Goal: Information Seeking & Learning: Check status

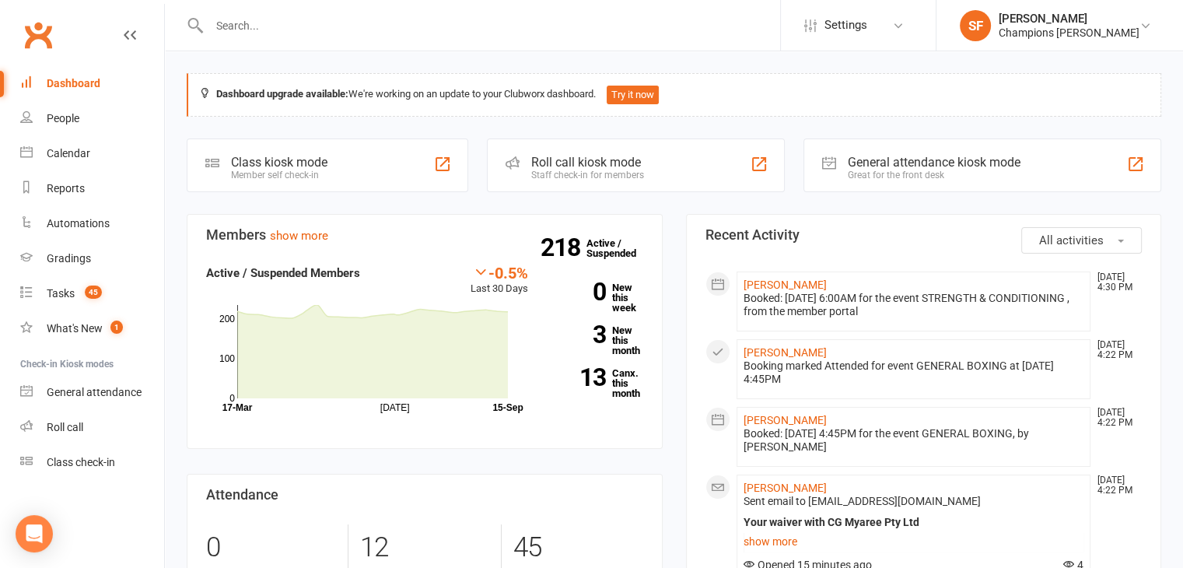
click at [1090, 228] on button "All activities" at bounding box center [1081, 240] width 121 height 26
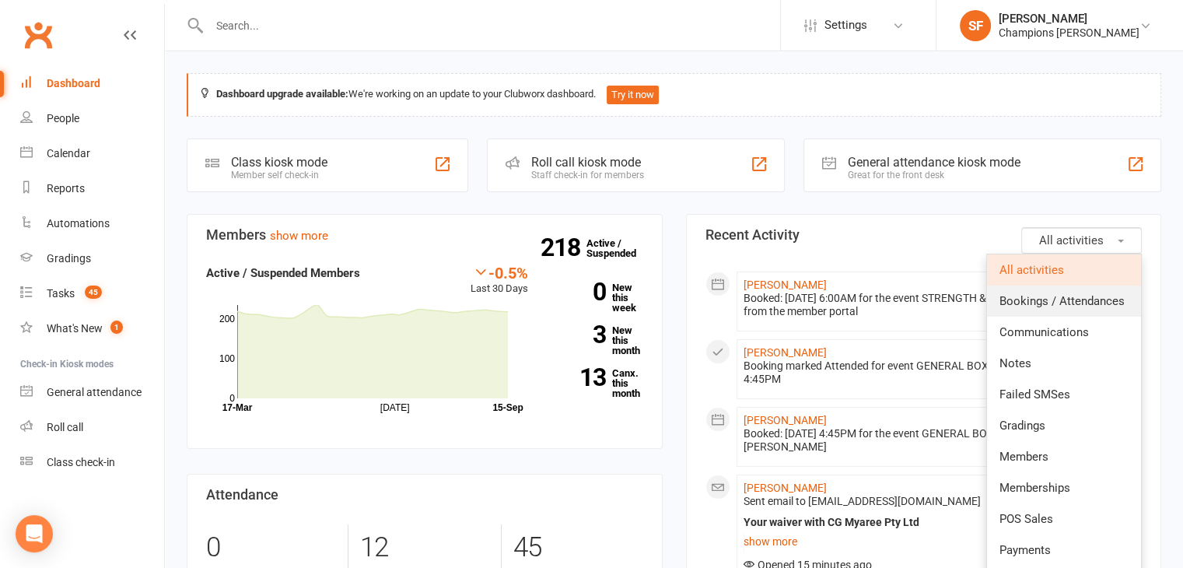
click at [1073, 294] on span "Bookings / Attendances" at bounding box center [1062, 301] width 125 height 14
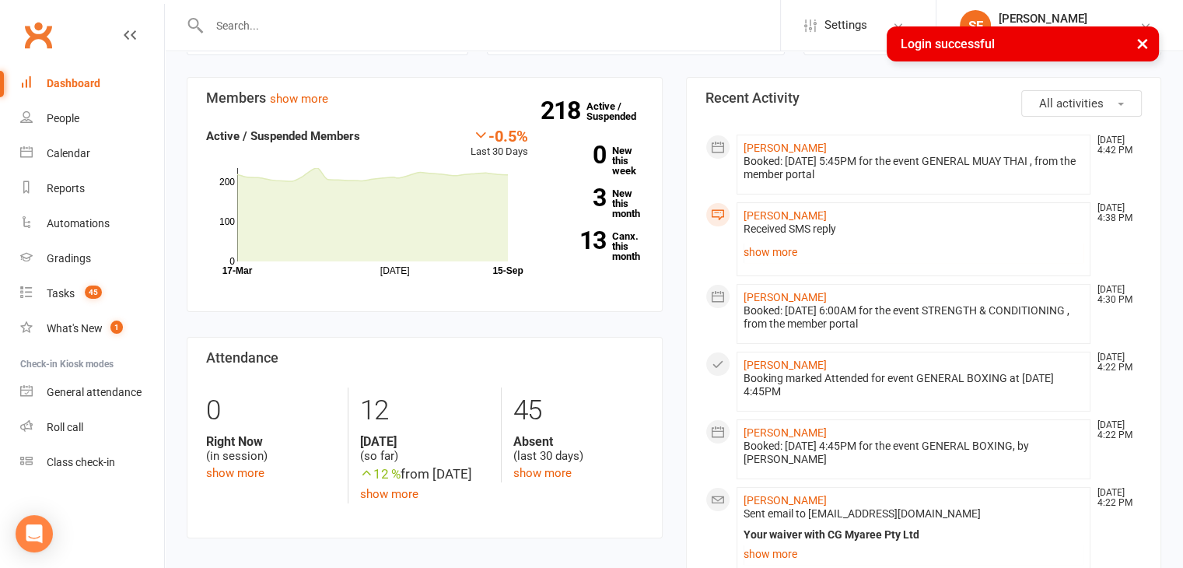
scroll to position [156, 0]
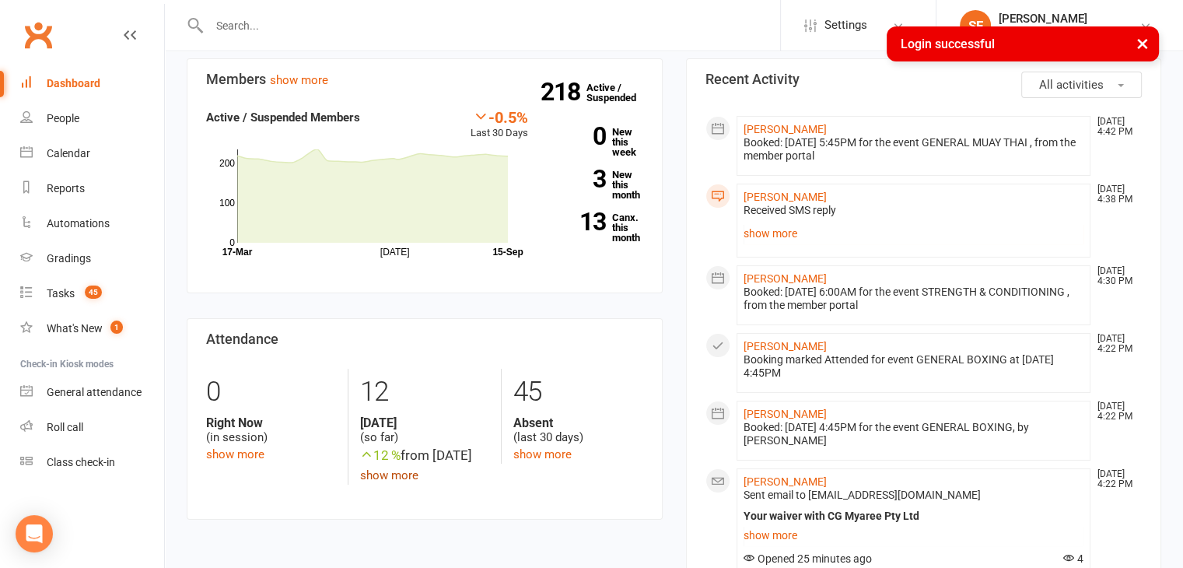
click at [401, 482] on link "show more" at bounding box center [389, 475] width 58 height 14
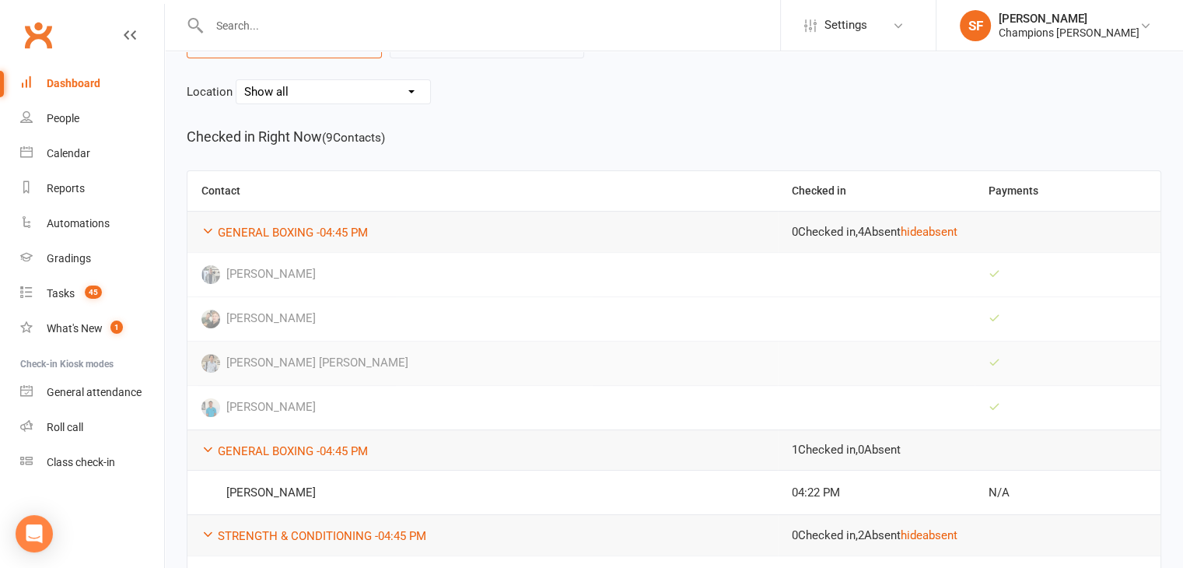
scroll to position [233, 0]
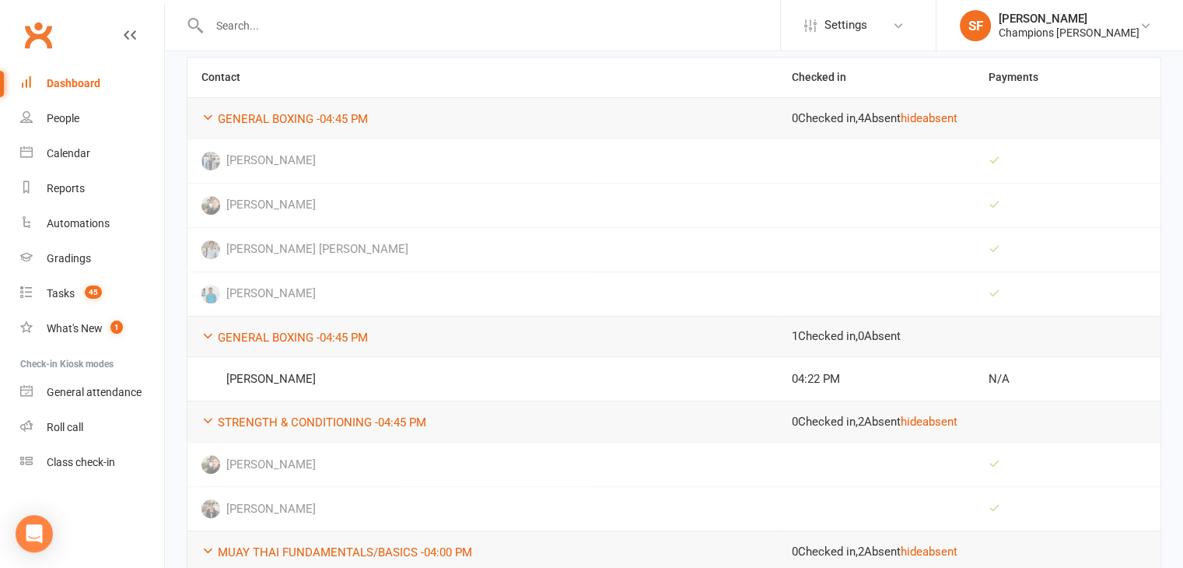
click at [61, 78] on div "Dashboard" at bounding box center [74, 83] width 54 height 12
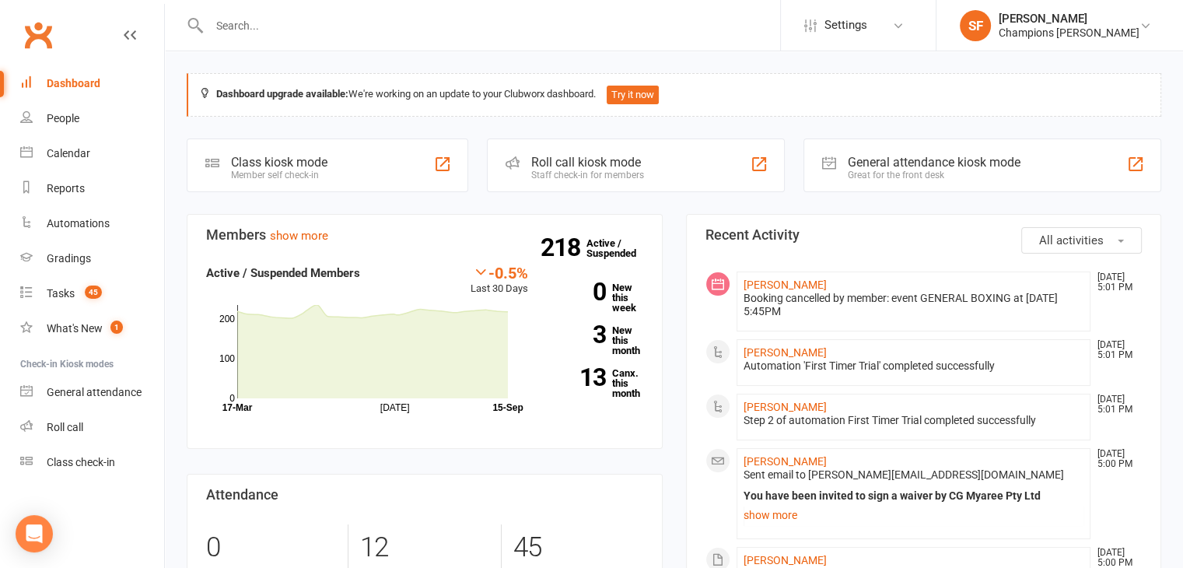
click at [1119, 231] on button "All activities" at bounding box center [1081, 240] width 121 height 26
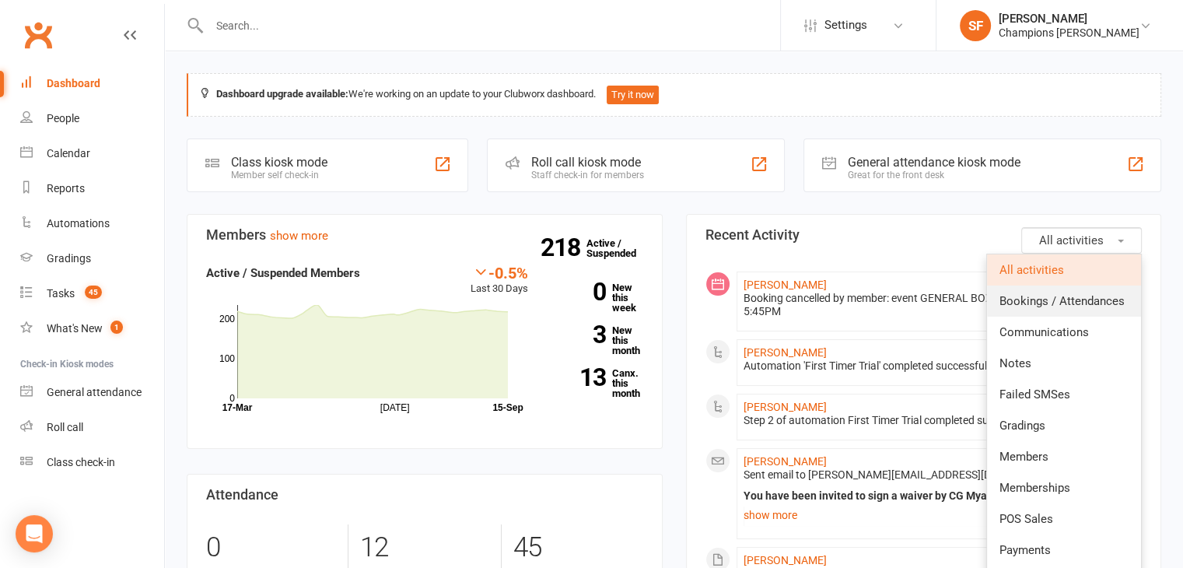
click at [1113, 294] on span "Bookings / Attendances" at bounding box center [1062, 301] width 125 height 14
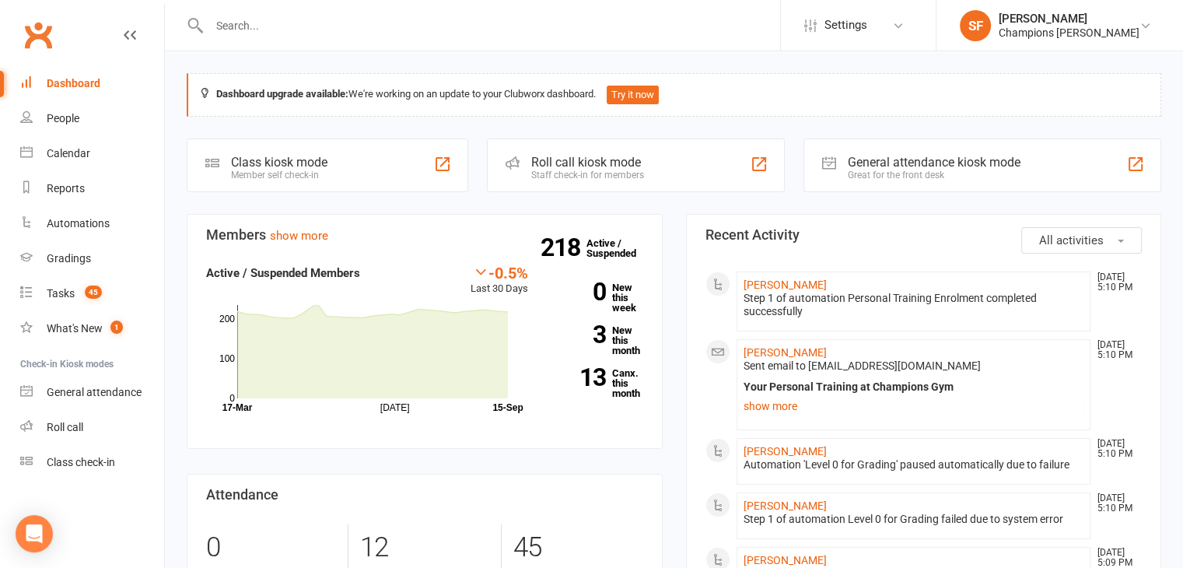
click at [1081, 240] on span "All activities" at bounding box center [1071, 240] width 65 height 14
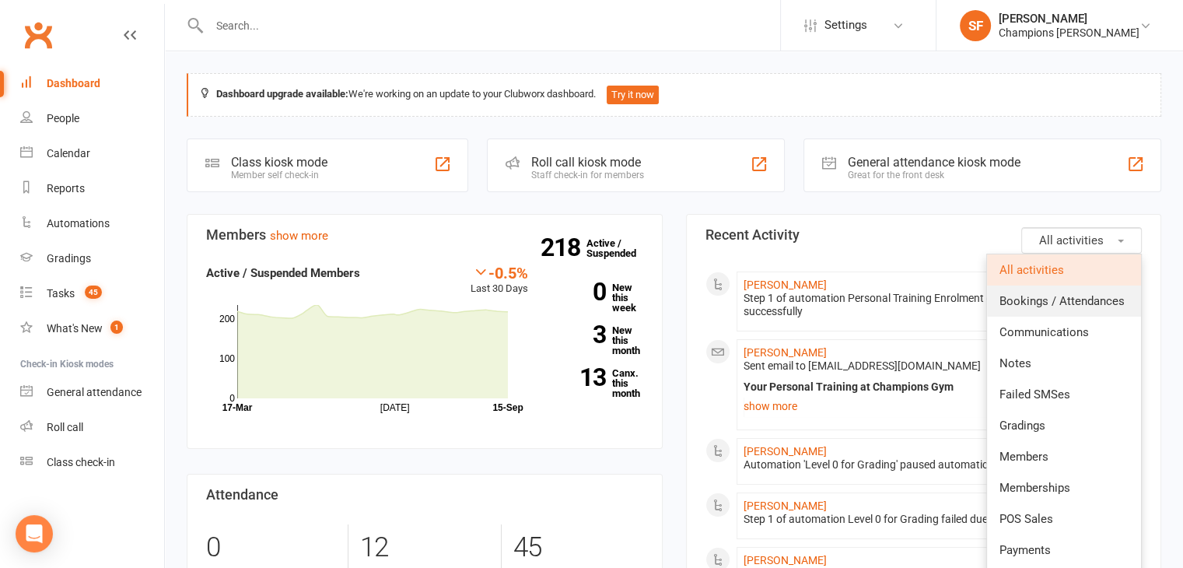
click at [1077, 299] on span "Bookings / Attendances" at bounding box center [1062, 301] width 125 height 14
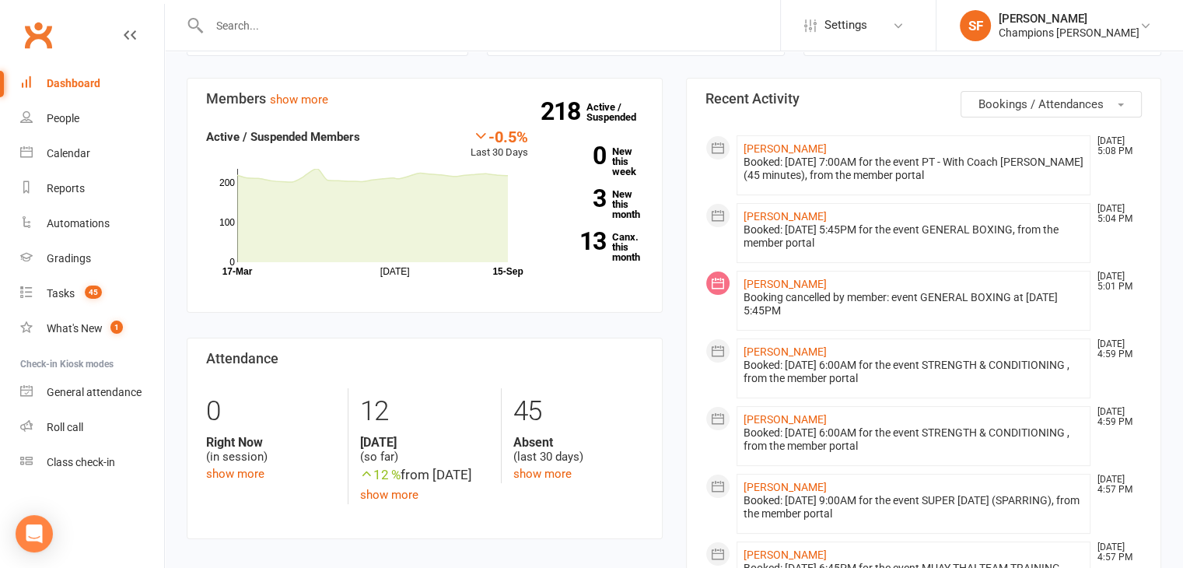
scroll to position [156, 0]
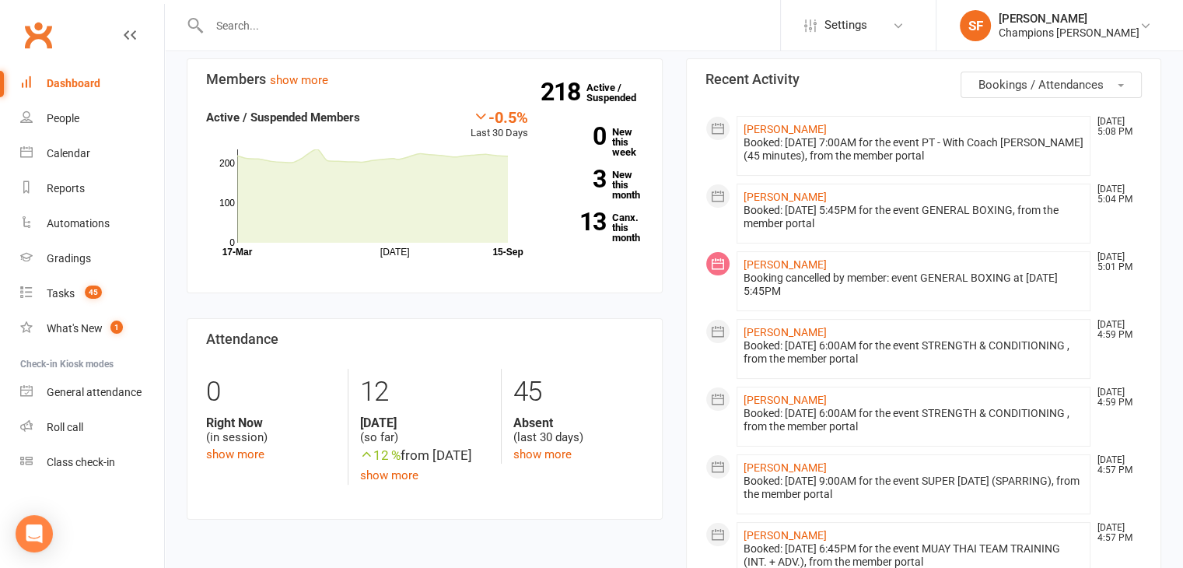
click at [401, 485] on div "12 Today (so far) 12 % from yesterday show more" at bounding box center [424, 427] width 153 height 116
